Goal: Information Seeking & Learning: Understand process/instructions

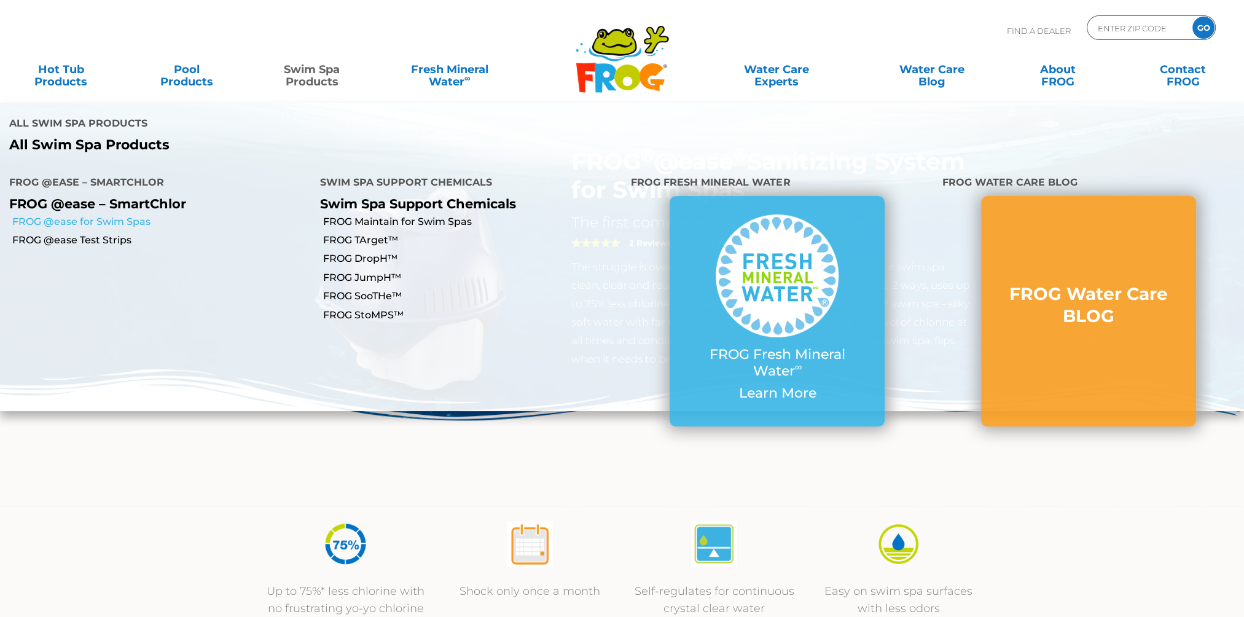
click at [126, 215] on link "FROG @ease for Swim Spas" at bounding box center [161, 222] width 299 height 14
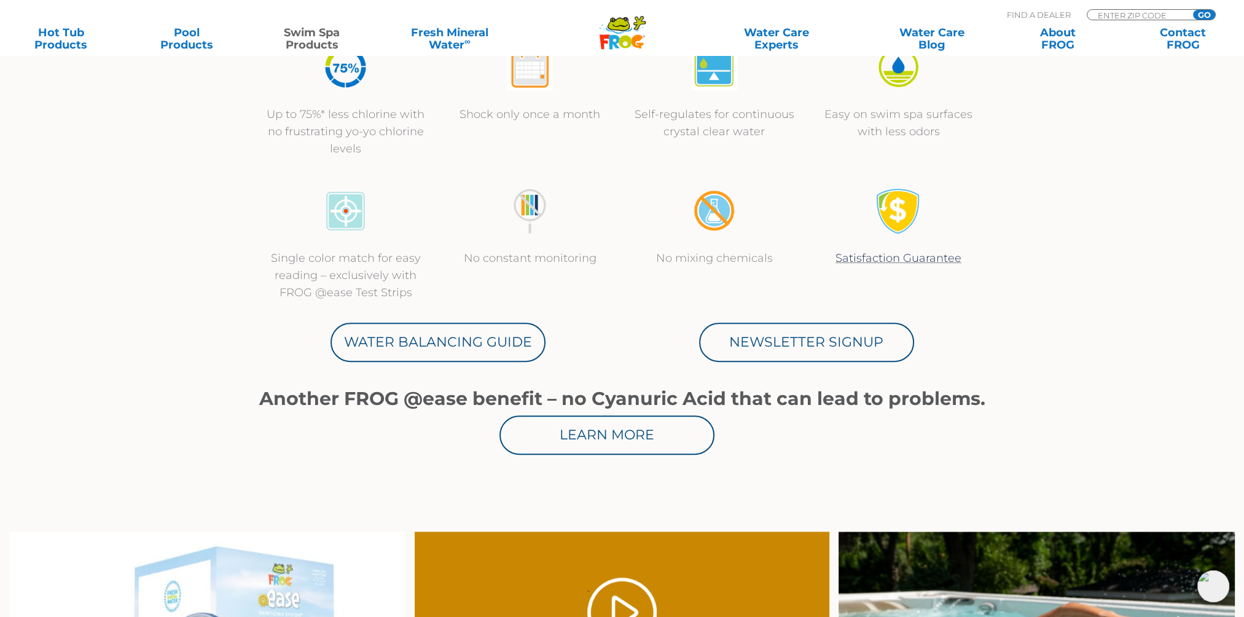
scroll to position [676, 0]
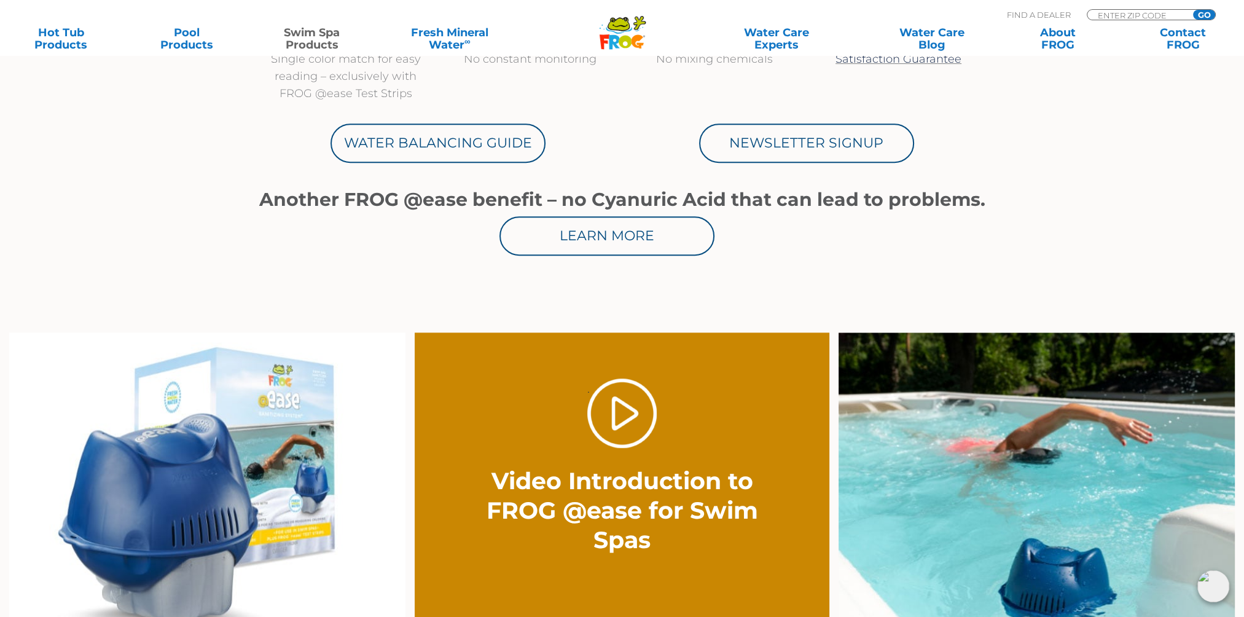
click at [679, 263] on section "Up to 75%* less chlorine with no frustrating yo-yo chlorine levels Shock only o…" at bounding box center [622, 81] width 737 height 503
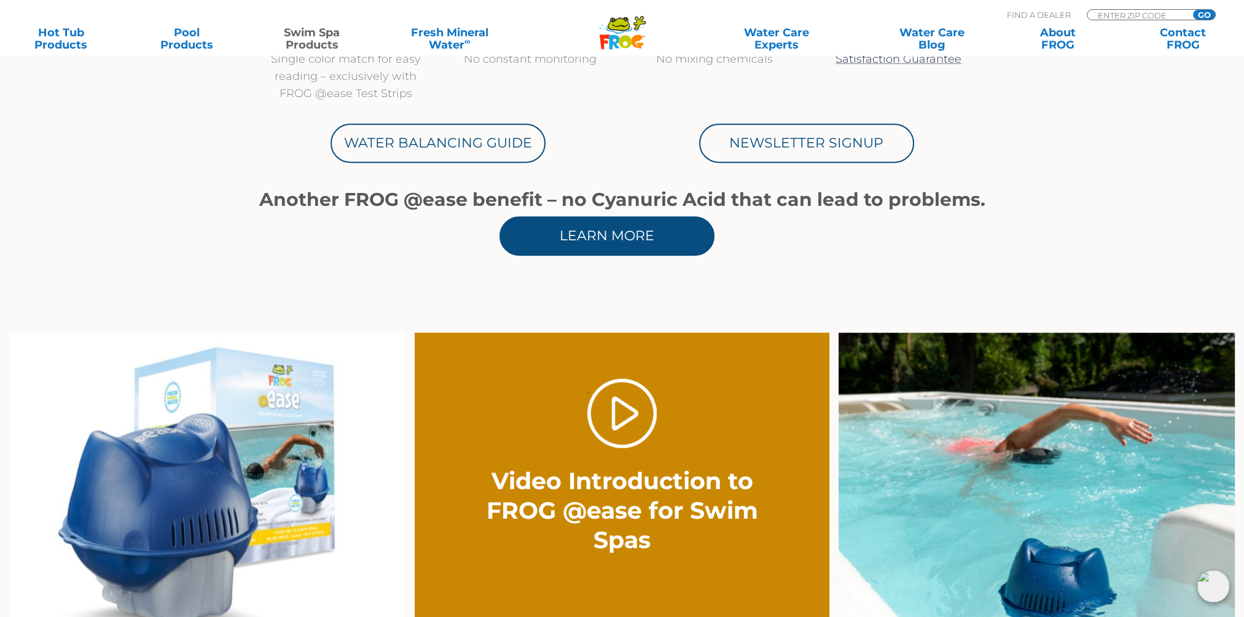
click at [681, 238] on link "Learn More" at bounding box center [607, 235] width 215 height 39
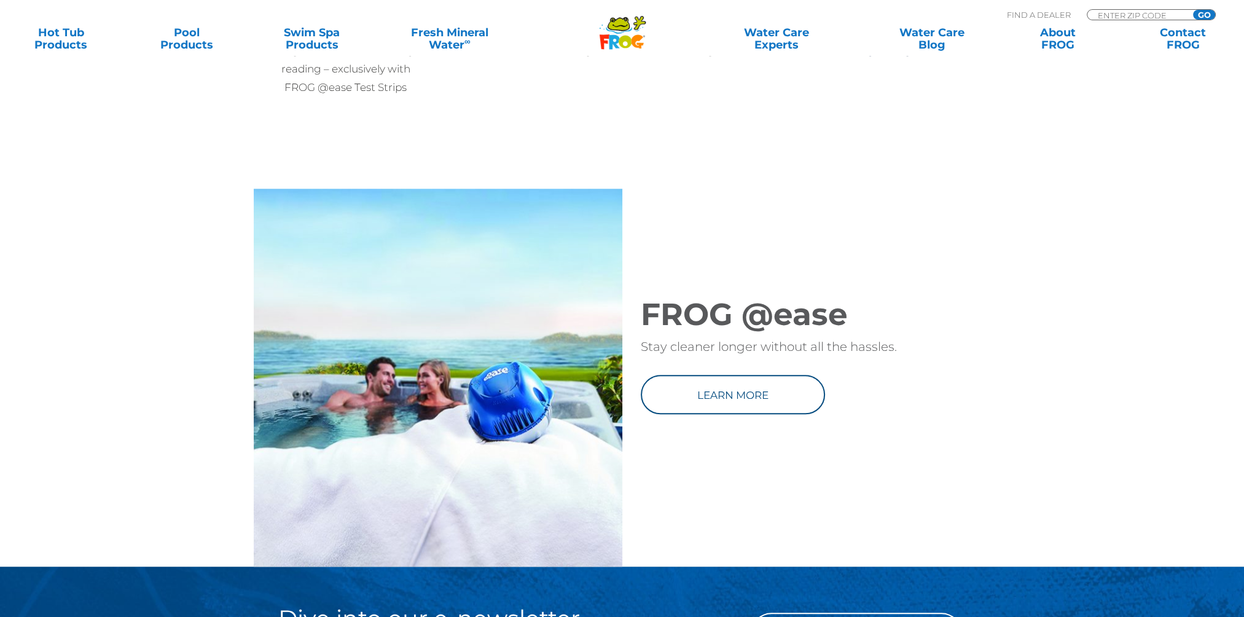
scroll to position [1782, 0]
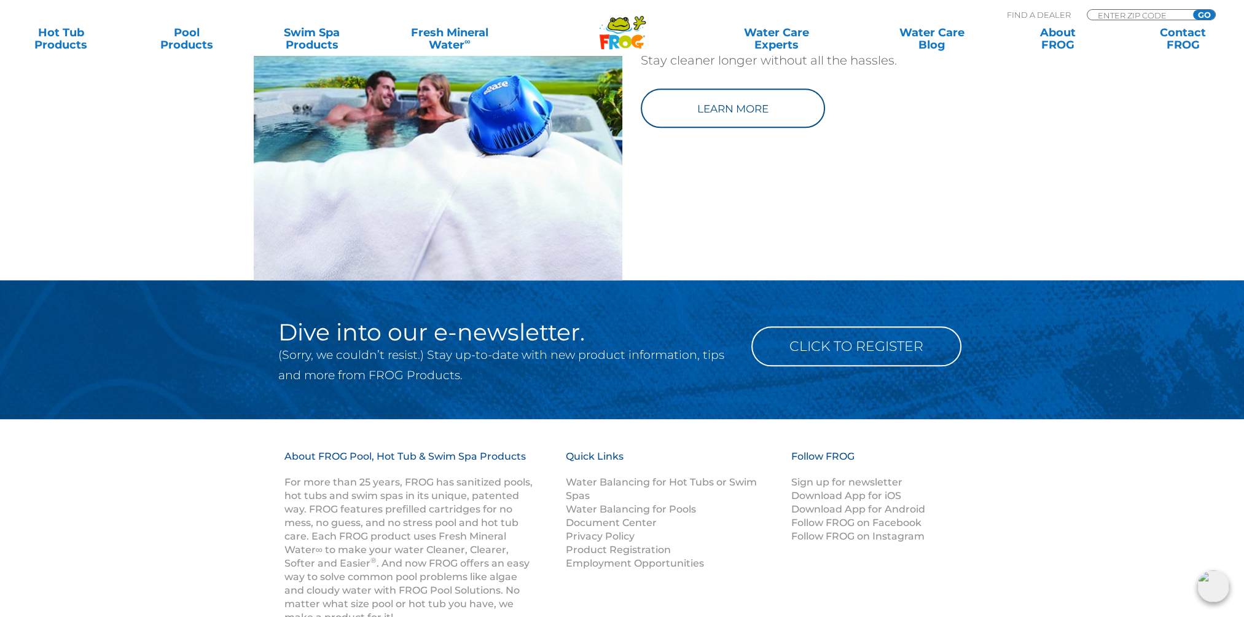
click at [706, 280] on div "FROG @ease Stay cleaner longer without all the hassles. Learn more" at bounding box center [806, 91] width 369 height 378
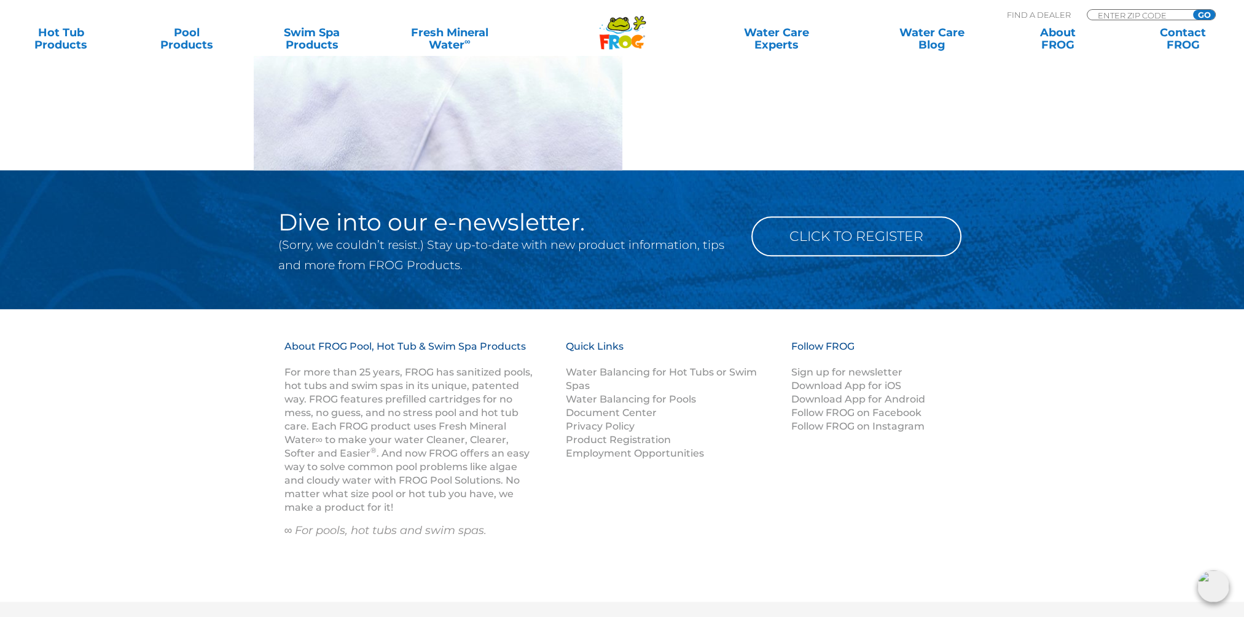
scroll to position [2022, 0]
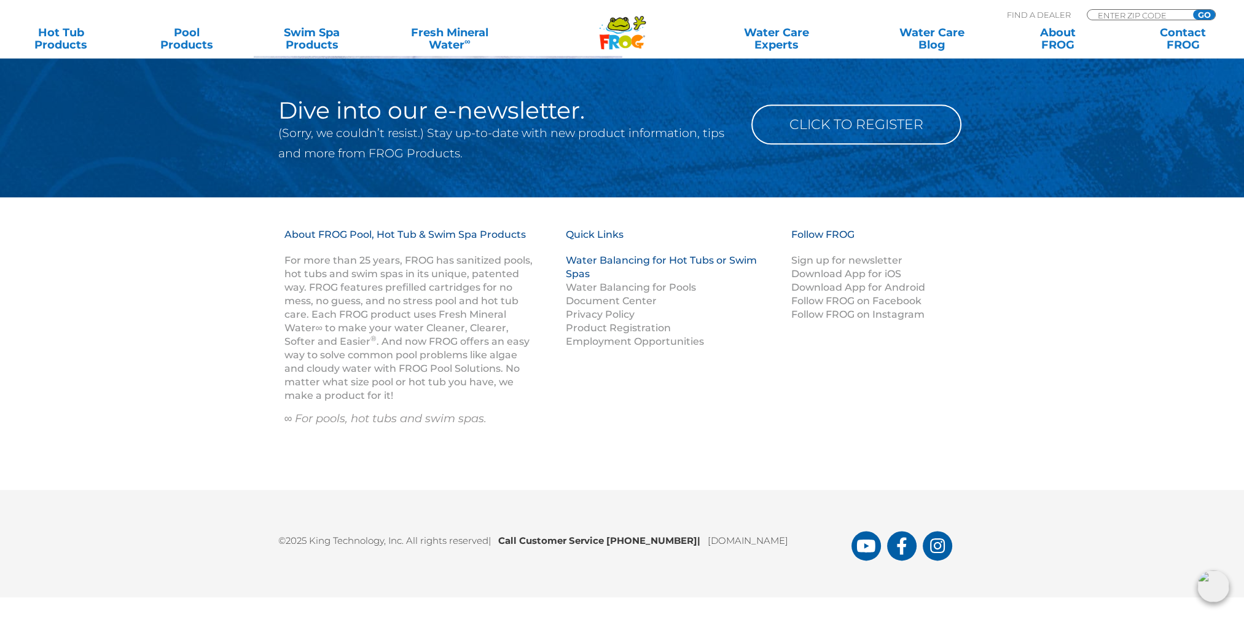
click at [665, 263] on link "Water Balancing for Hot Tubs or Swim Spas" at bounding box center [661, 266] width 191 height 25
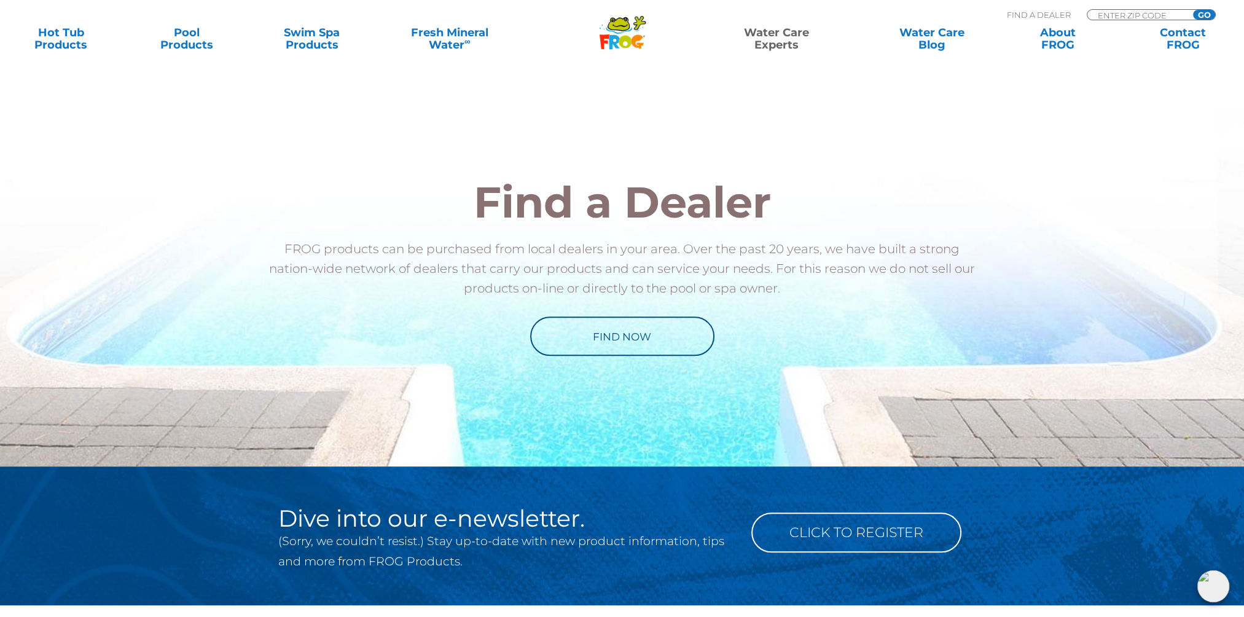
scroll to position [1290, 0]
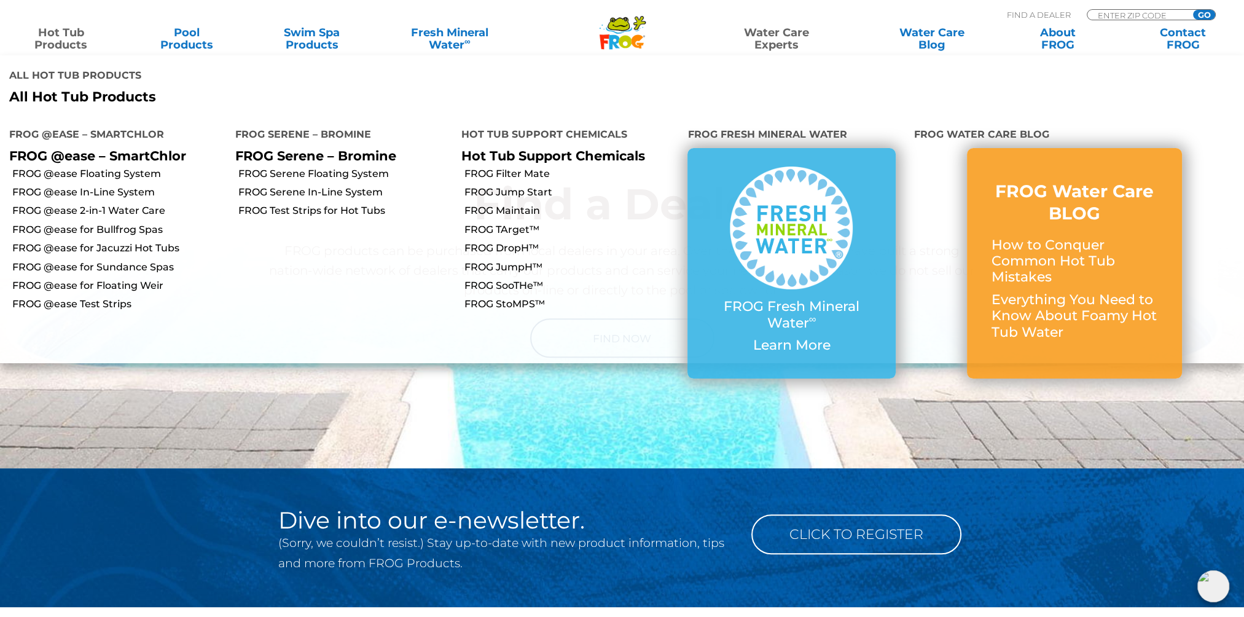
click at [80, 37] on link "Hot Tub Products" at bounding box center [61, 38] width 98 height 25
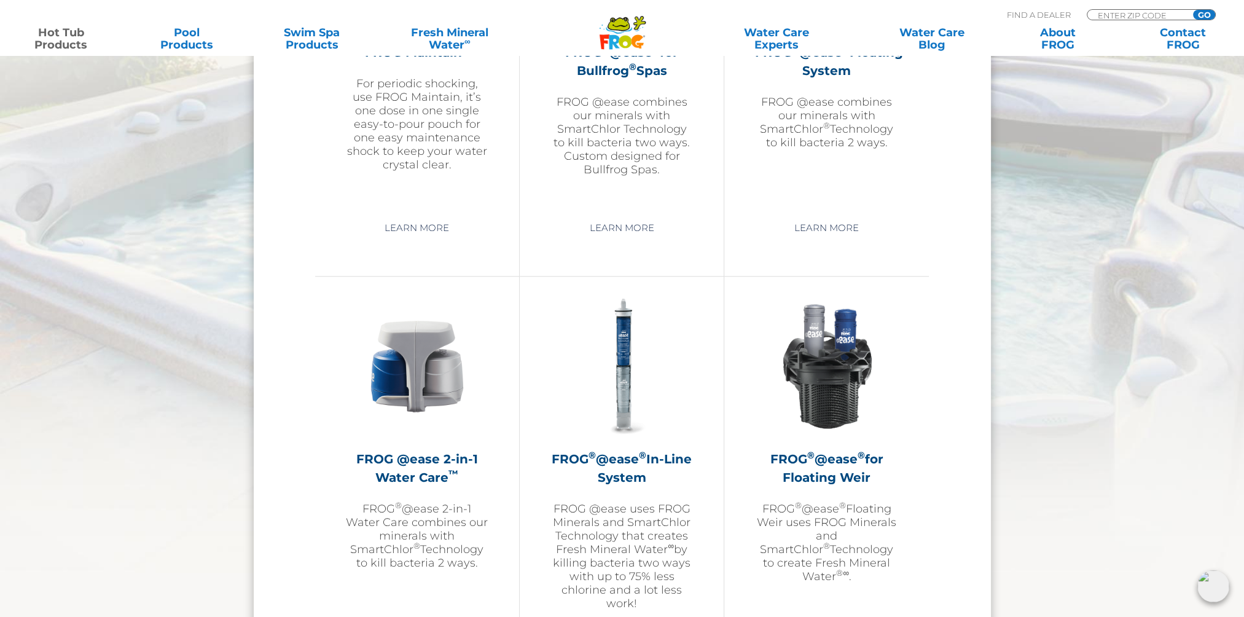
scroll to position [1597, 0]
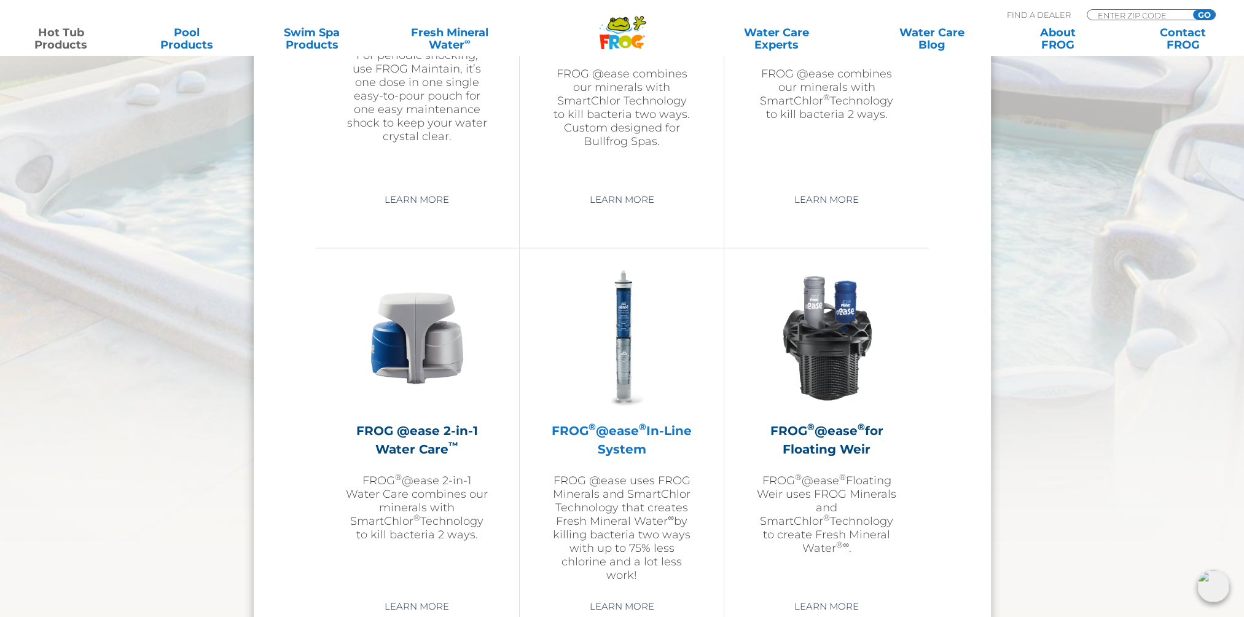
click at [649, 447] on h2 "FROG ® @ease ® In-Line System" at bounding box center [622, 439] width 143 height 37
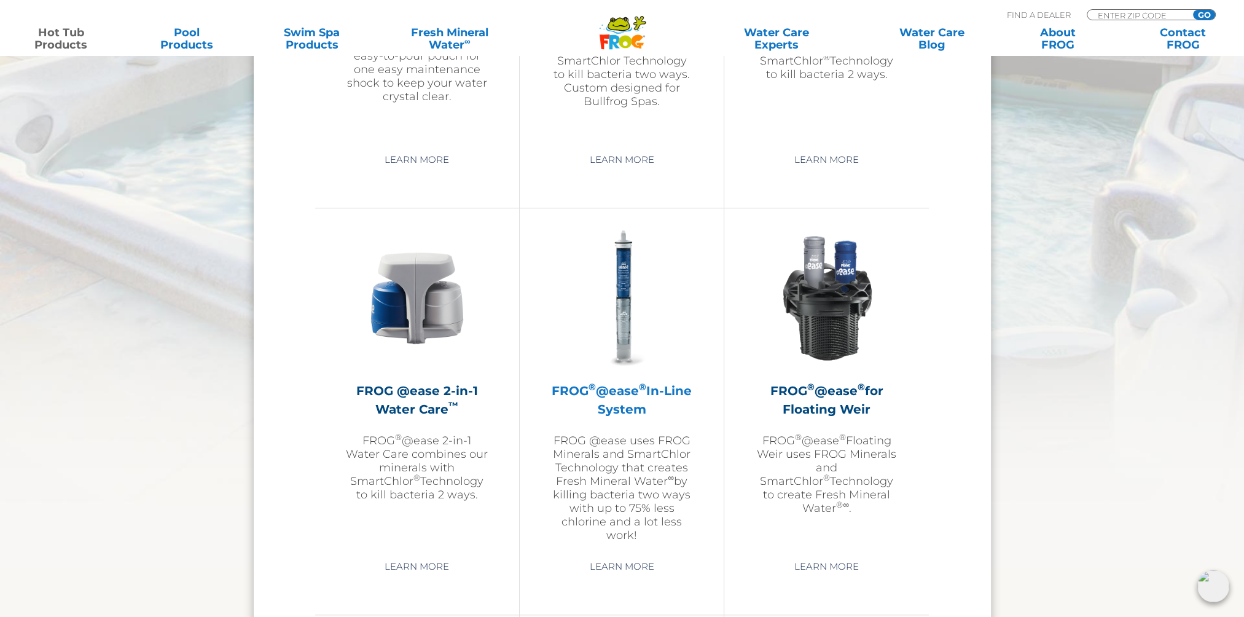
scroll to position [1659, 0]
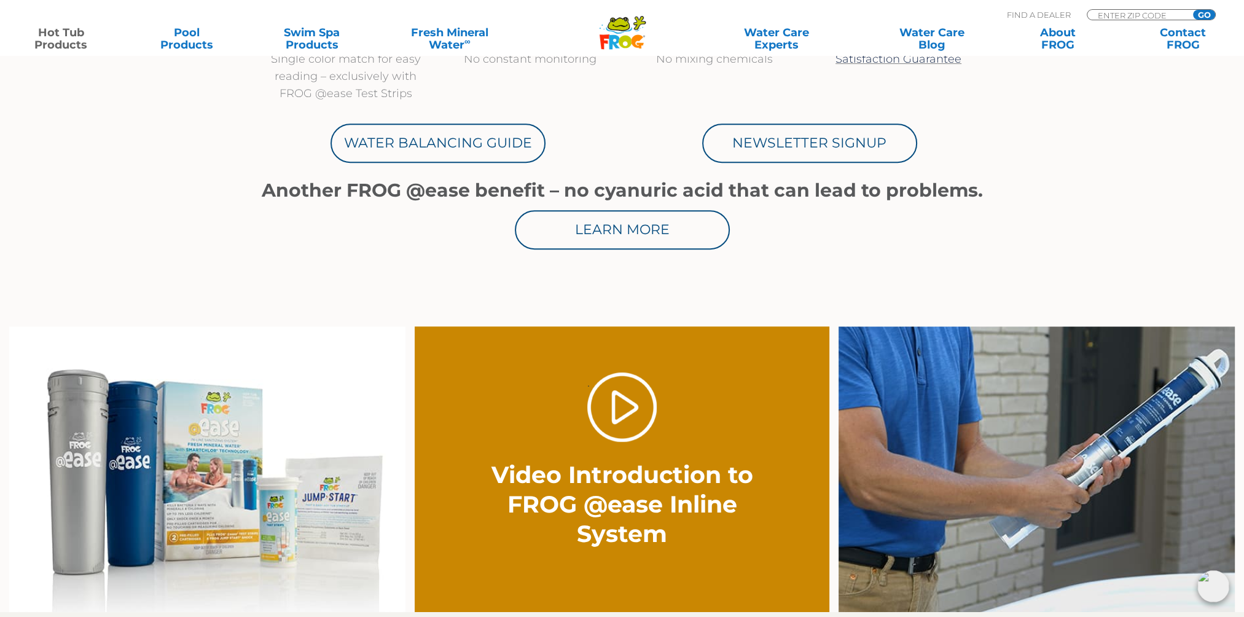
scroll to position [307, 0]
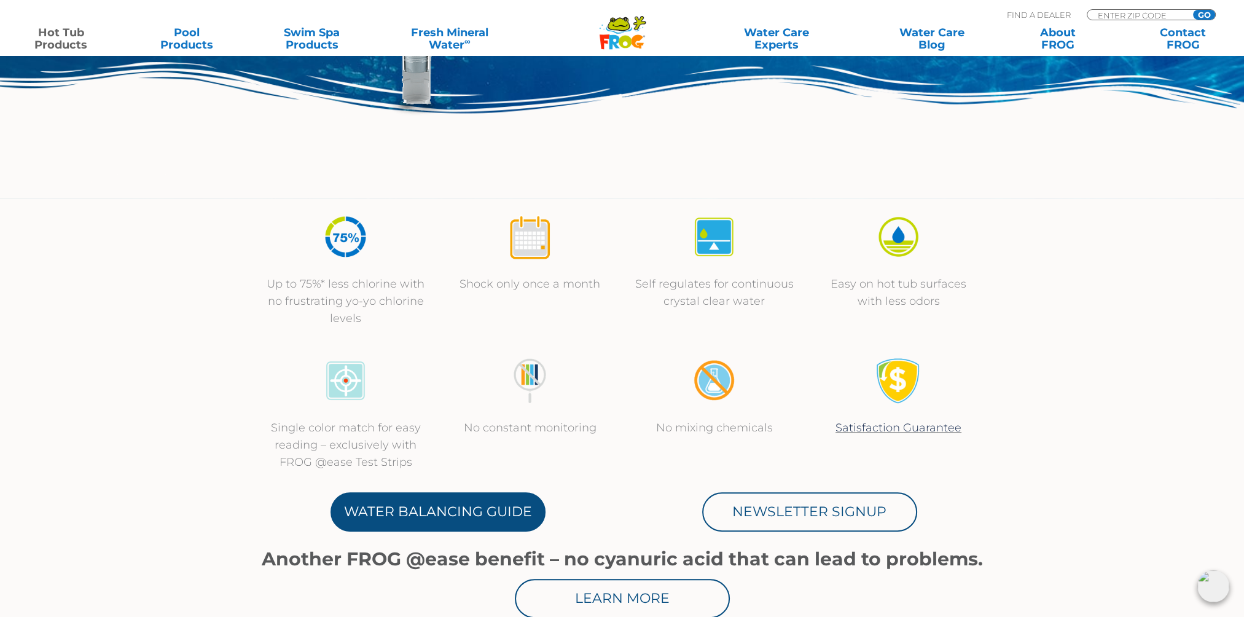
click at [512, 511] on link "Water Balancing Guide" at bounding box center [438, 511] width 215 height 39
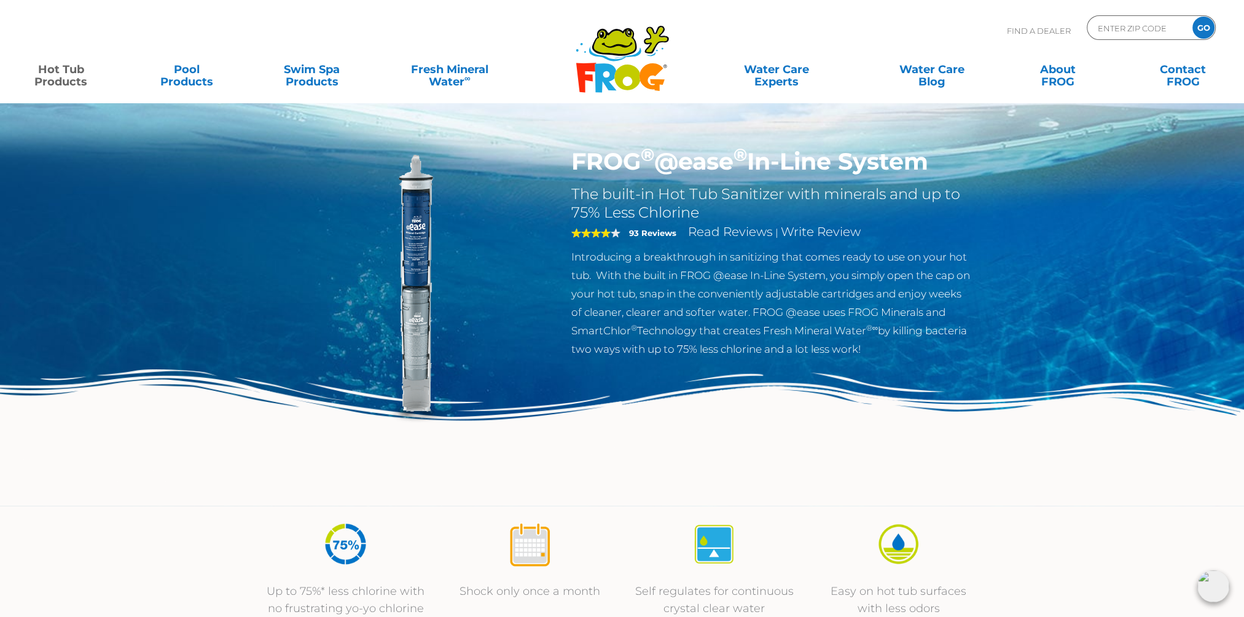
click at [474, 39] on div "Find A Dealer ENTER ZIP CODE GO" at bounding box center [622, 36] width 1220 height 42
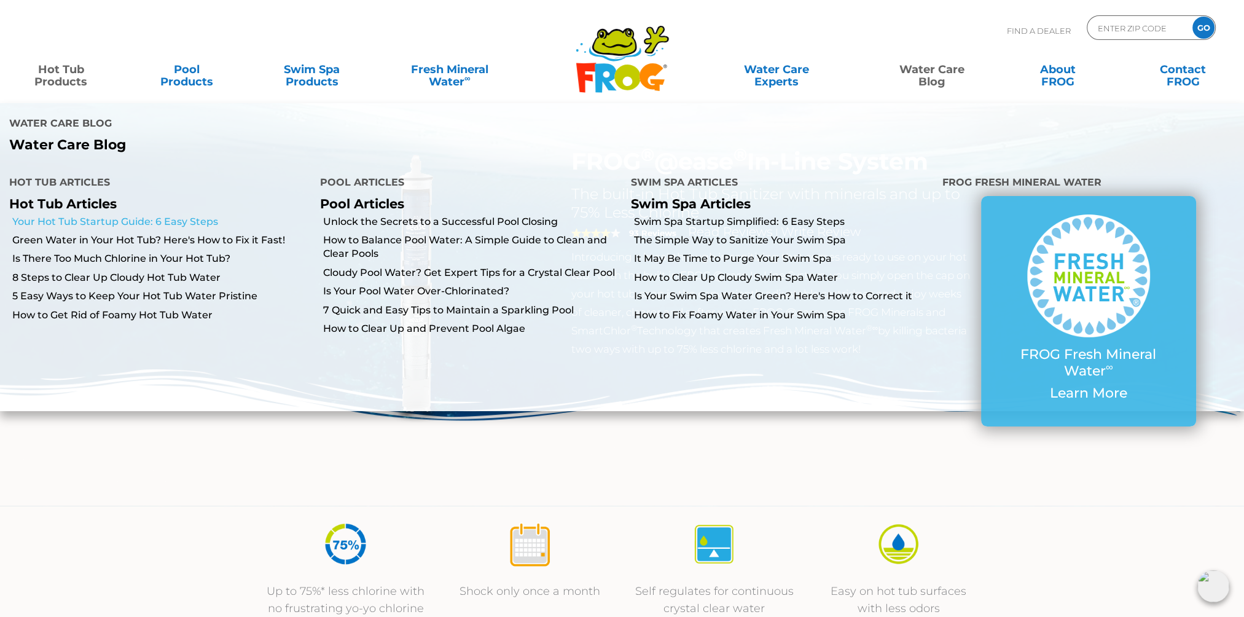
click at [86, 215] on link "Your Hot Tub Startup Guide: 6 Easy Steps" at bounding box center [161, 222] width 299 height 14
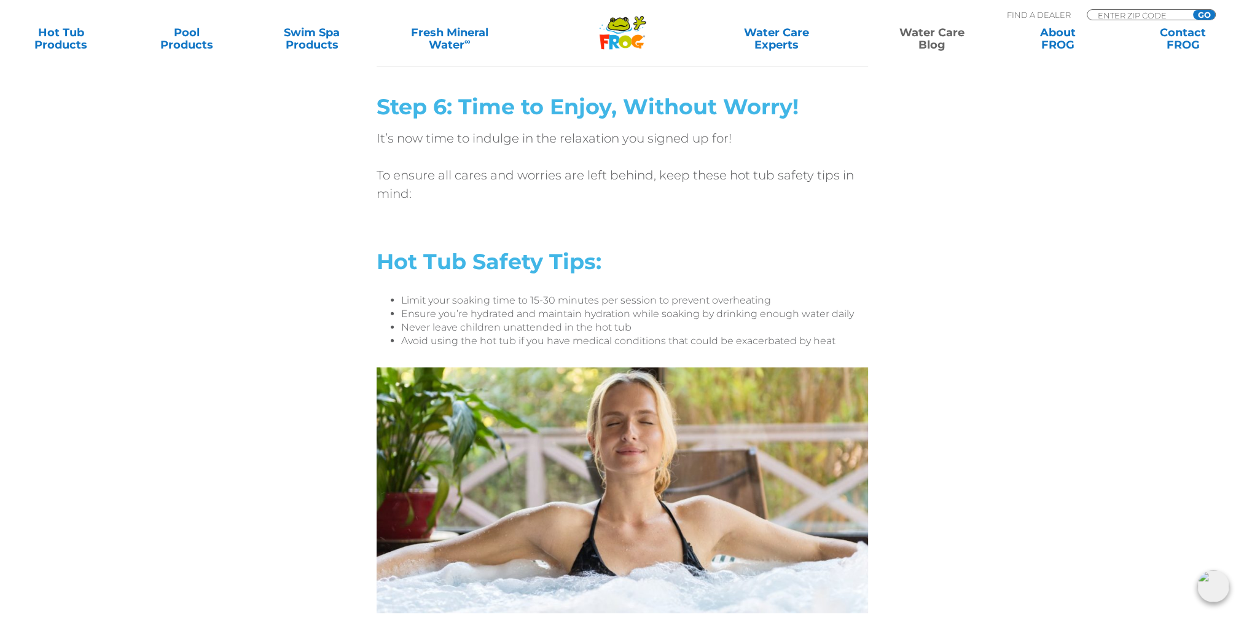
scroll to position [4485, 0]
